Goal: Information Seeking & Learning: Learn about a topic

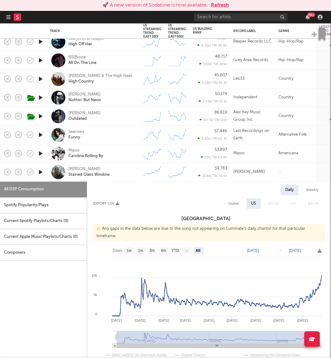
select select "All"
click at [266, 21] on div "99 +" at bounding box center [259, 17] width 131 height 12
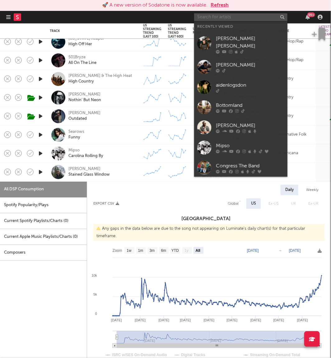
click at [253, 15] on input "text" at bounding box center [240, 17] width 93 height 8
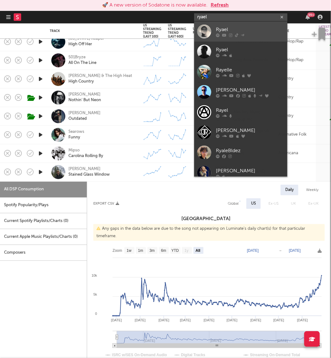
type input "ryael"
click at [205, 28] on div at bounding box center [204, 32] width 14 height 14
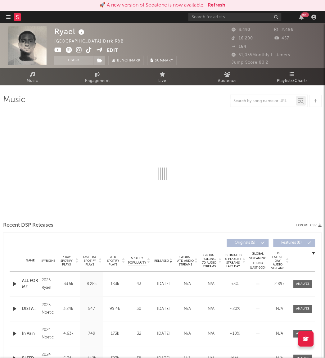
select select "1w"
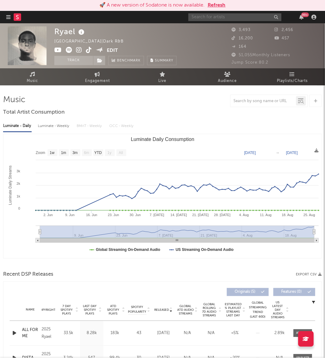
click at [225, 18] on input "text" at bounding box center [235, 17] width 93 height 8
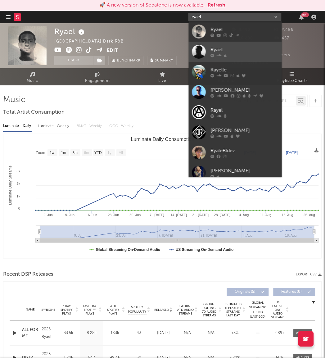
type input "ryael"
click at [199, 46] on div at bounding box center [199, 52] width 14 height 14
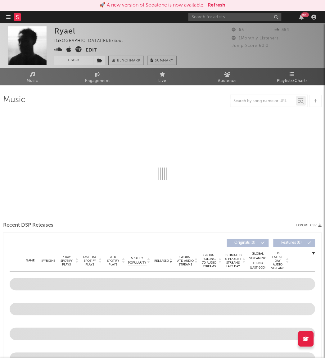
select select "1w"
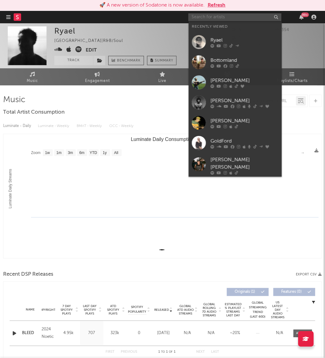
click at [202, 20] on input "text" at bounding box center [235, 17] width 93 height 8
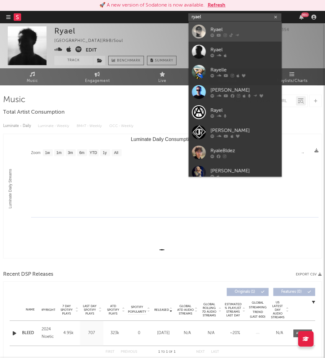
type input "ryael"
click at [202, 26] on div at bounding box center [199, 32] width 14 height 14
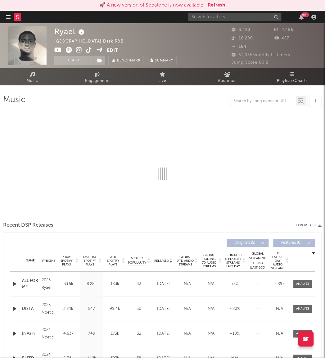
select select "1w"
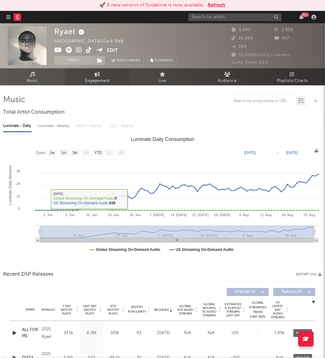
click at [99, 74] on icon at bounding box center [97, 74] width 5 height 5
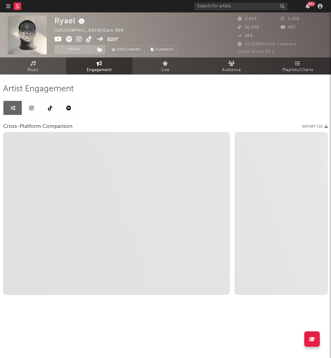
select select "1w"
select select "1m"
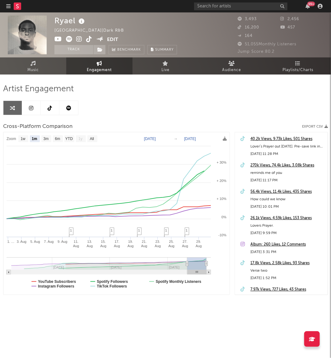
click at [51, 109] on icon at bounding box center [50, 108] width 4 height 5
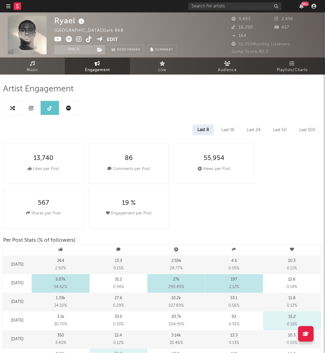
select select "6m"
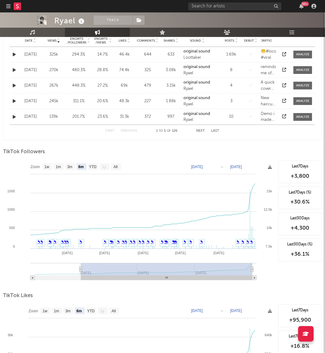
scroll to position [428, 0]
click at [60, 165] on text "1m" at bounding box center [58, 167] width 5 height 4
select select "1m"
type input "[DATE]"
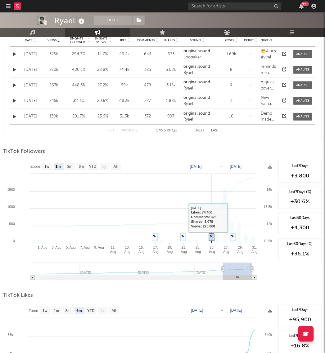
click at [214, 237] on icon at bounding box center [212, 239] width 5 height 10
click at [212, 238] on link "✎" at bounding box center [211, 237] width 3 height 4
